Goal: Information Seeking & Learning: Learn about a topic

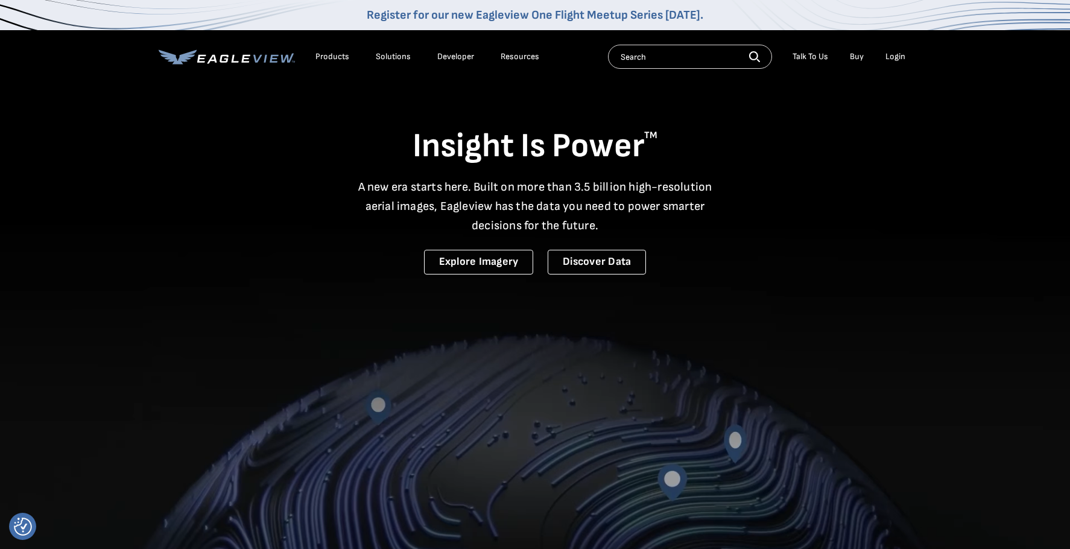
click at [334, 57] on div "Products" at bounding box center [332, 56] width 34 height 11
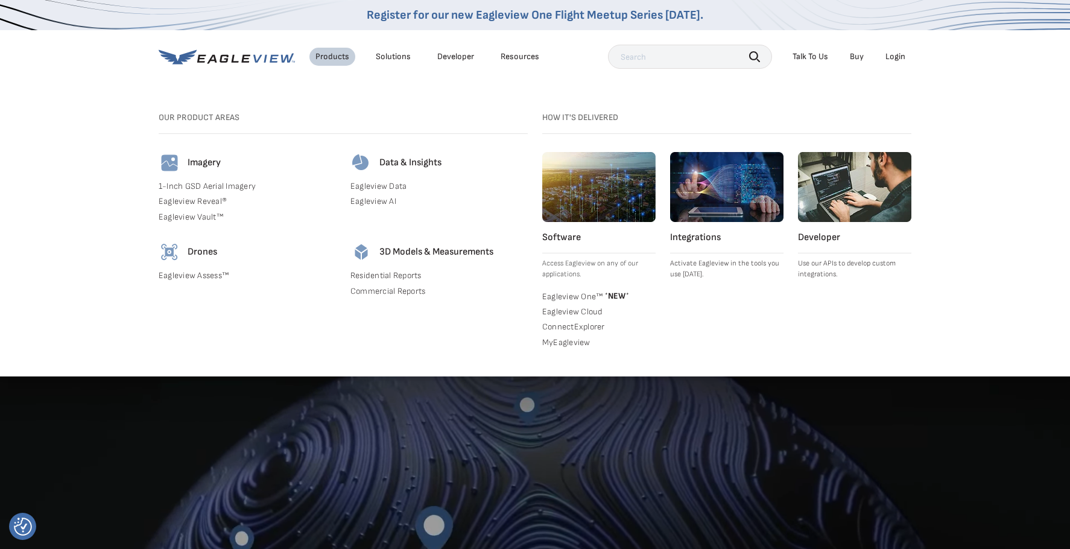
click at [385, 58] on div "Solutions" at bounding box center [393, 56] width 35 height 11
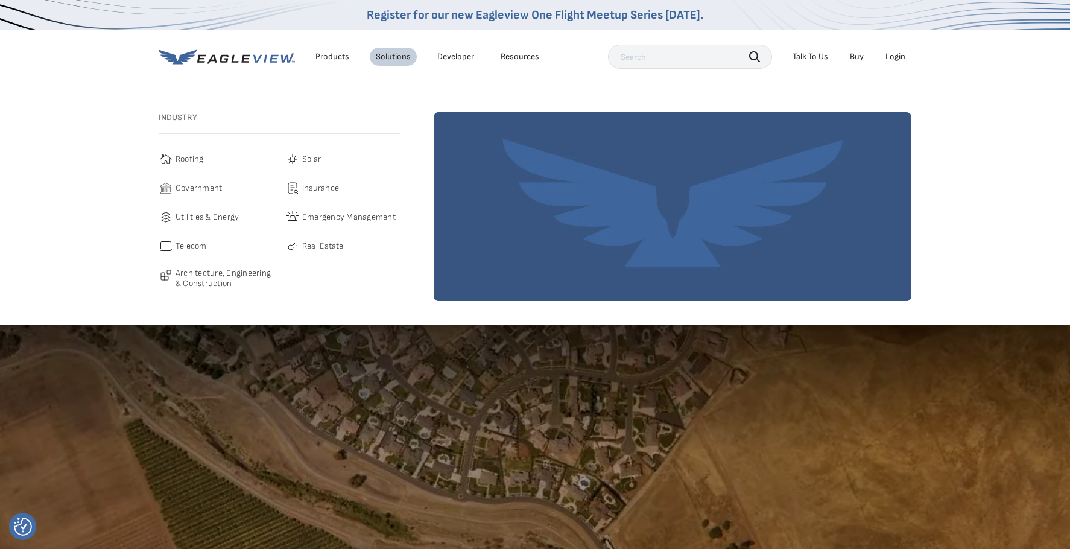
click at [333, 57] on div "Products" at bounding box center [332, 56] width 34 height 11
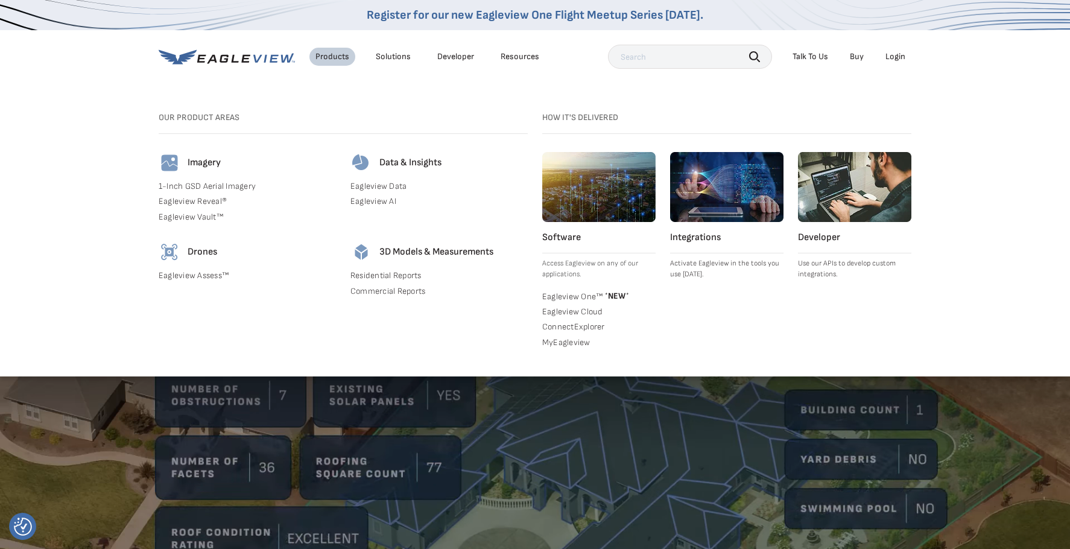
click at [254, 54] on icon at bounding box center [227, 56] width 136 height 15
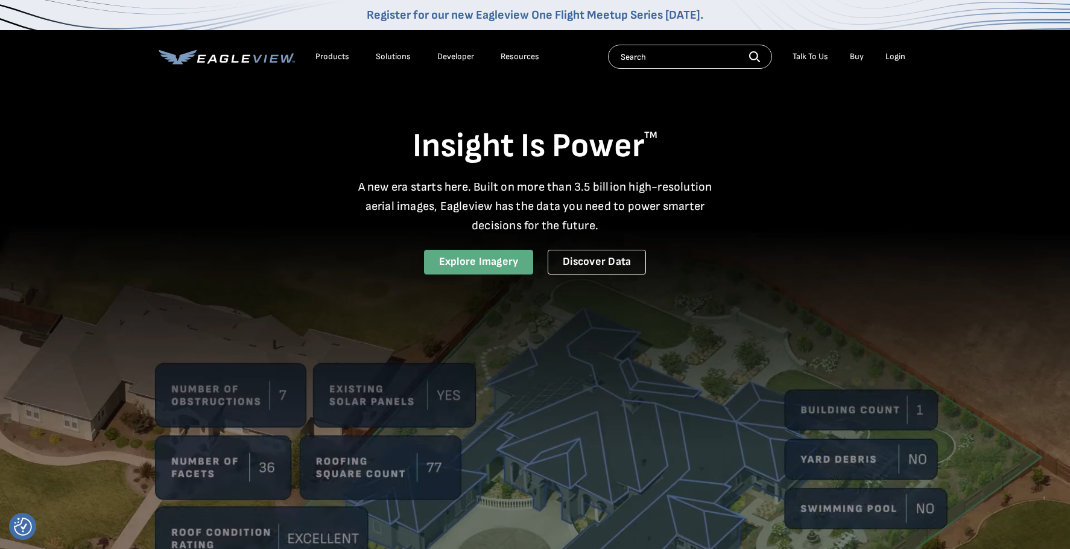
click at [459, 262] on link "Explore Imagery" at bounding box center [479, 262] width 110 height 25
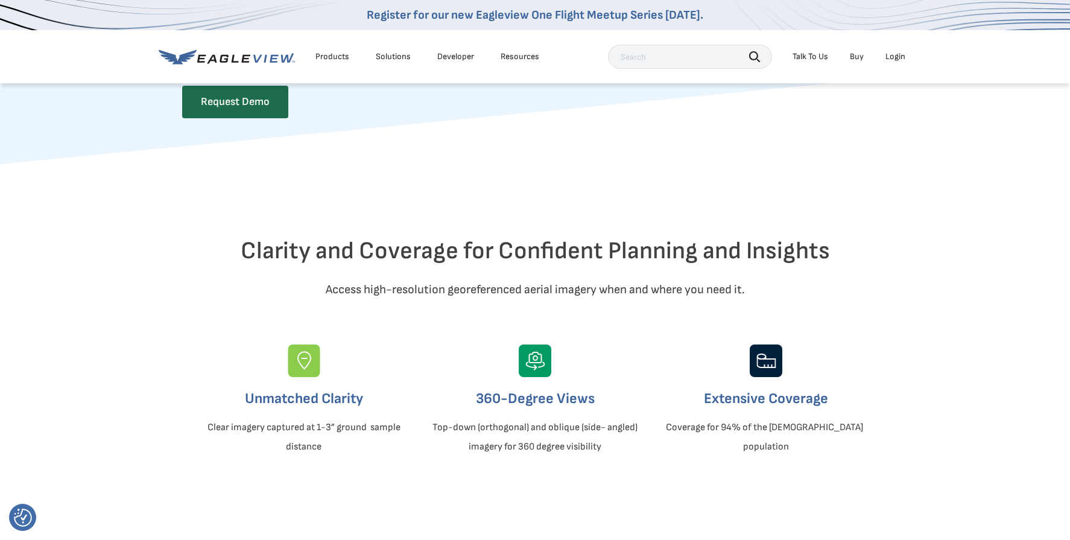
scroll to position [301, 0]
